Goal: Check status

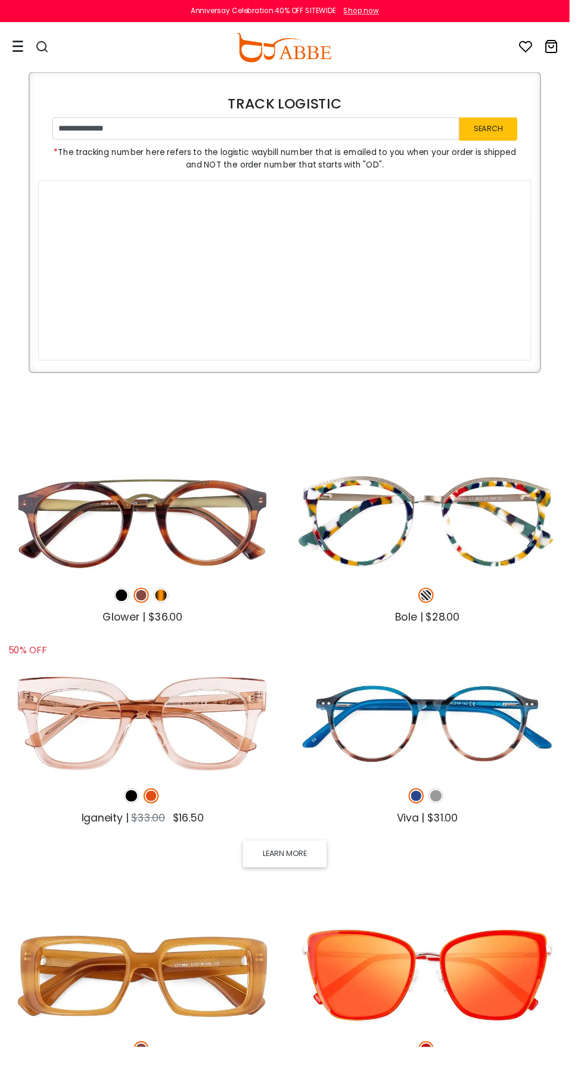
click at [502, 130] on button "Search" at bounding box center [501, 131] width 60 height 23
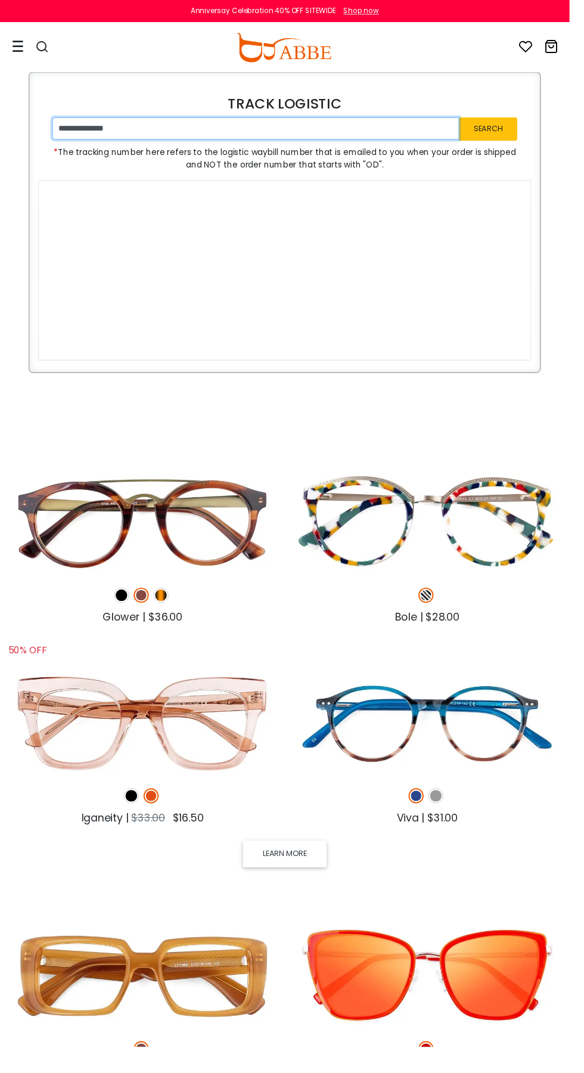
click at [393, 129] on input "**********" at bounding box center [262, 131] width 417 height 23
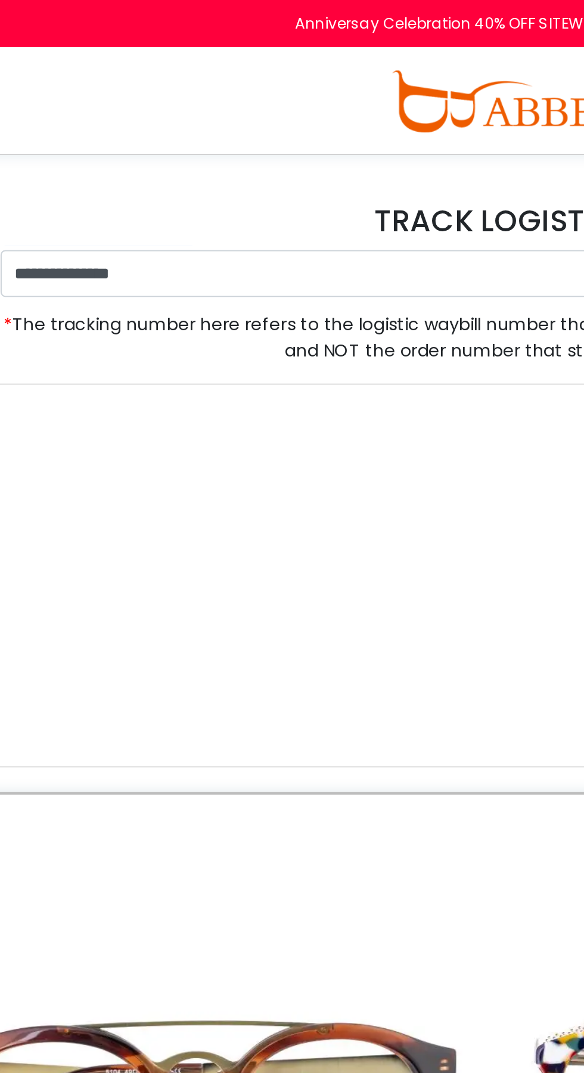
click at [289, 63] on img at bounding box center [291, 49] width 98 height 30
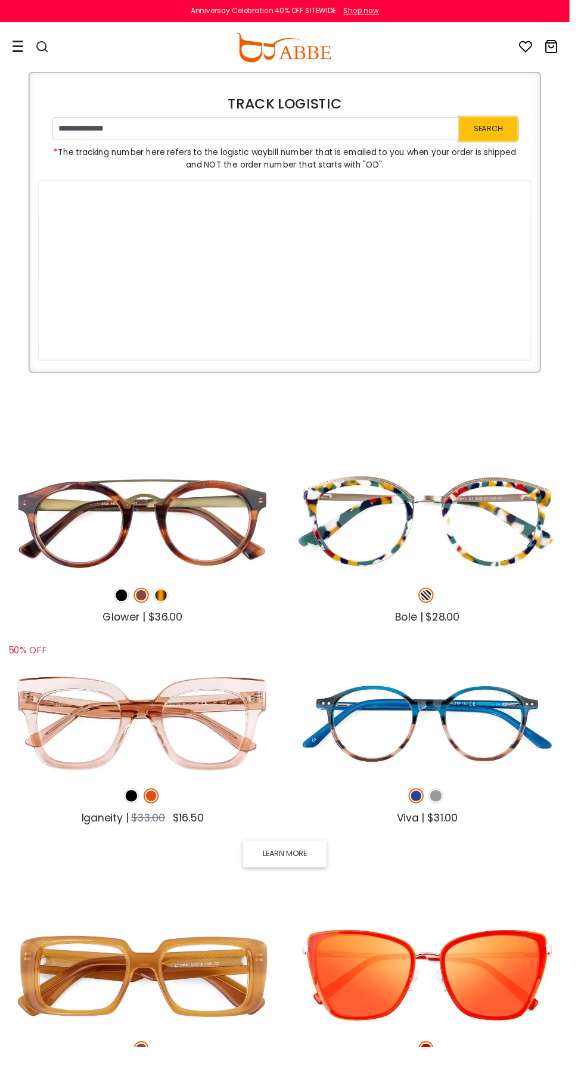
click at [498, 133] on button "Search" at bounding box center [501, 131] width 60 height 23
